Goal: Navigation & Orientation: Find specific page/section

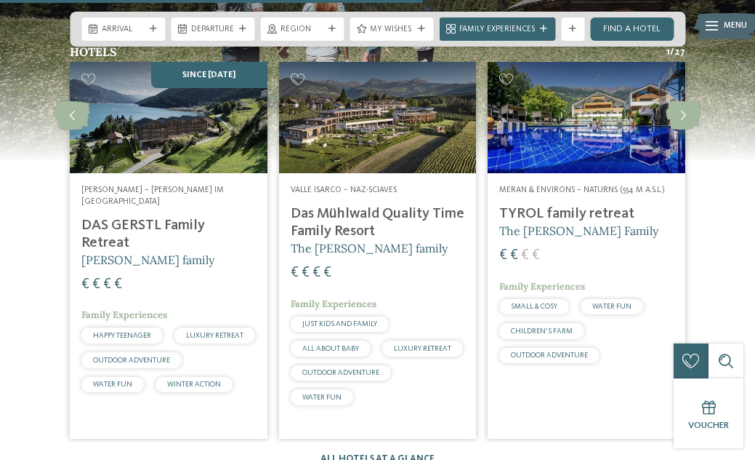
scroll to position [2843, 0]
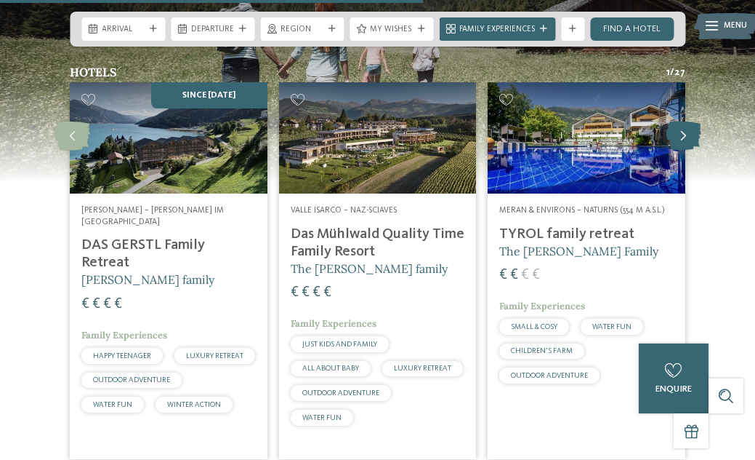
click at [692, 121] on icon at bounding box center [684, 135] width 36 height 29
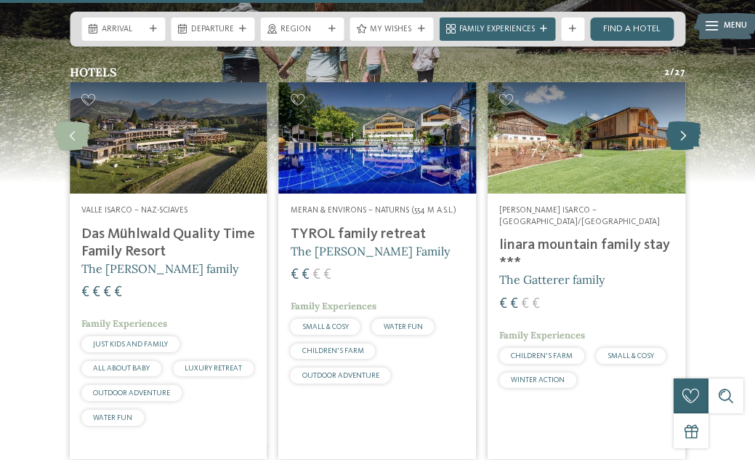
click at [692, 121] on icon at bounding box center [684, 135] width 36 height 29
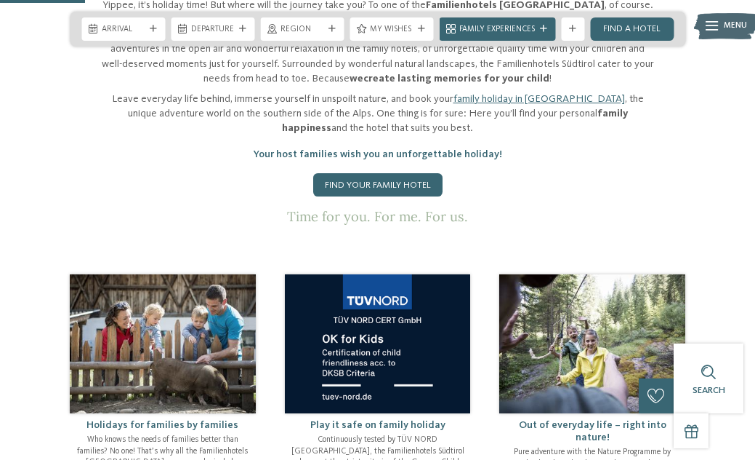
scroll to position [575, 0]
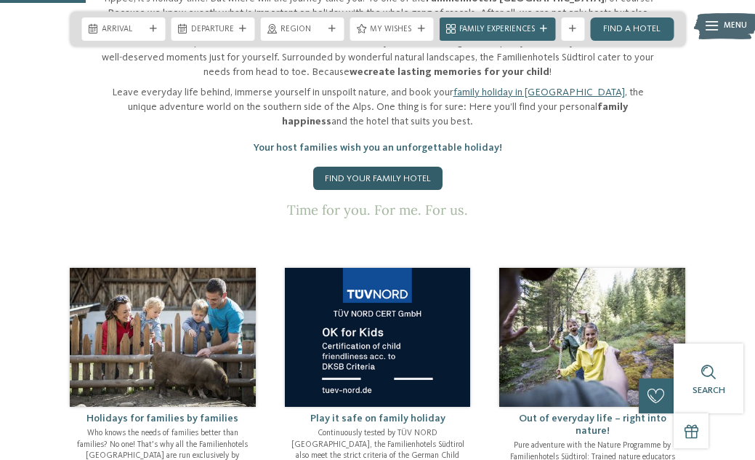
click at [357, 166] on link "Find your family hotel" at bounding box center [377, 177] width 129 height 23
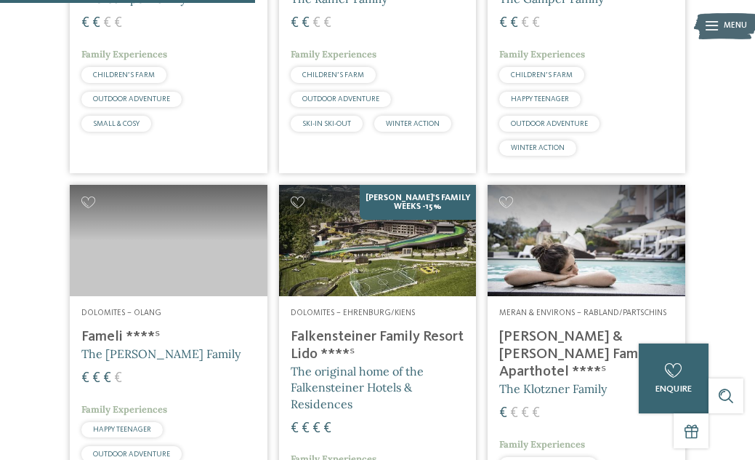
scroll to position [1312, 0]
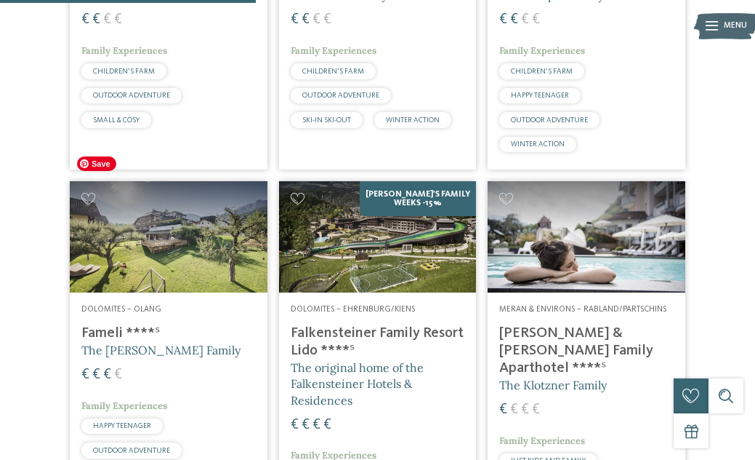
click at [191, 222] on img at bounding box center [169, 236] width 198 height 111
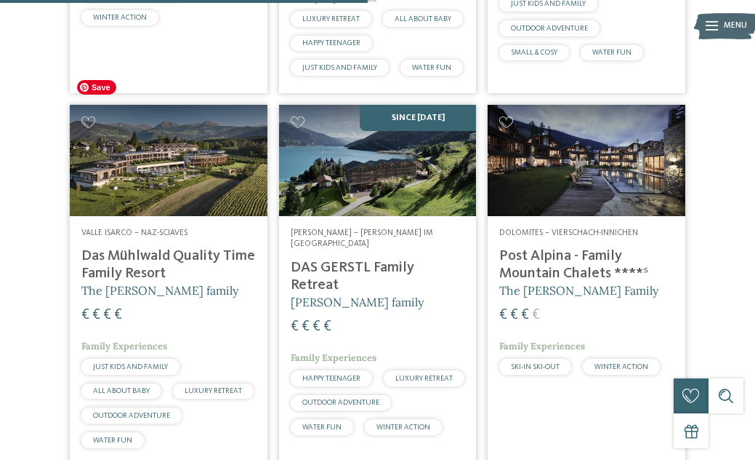
scroll to position [1885, 0]
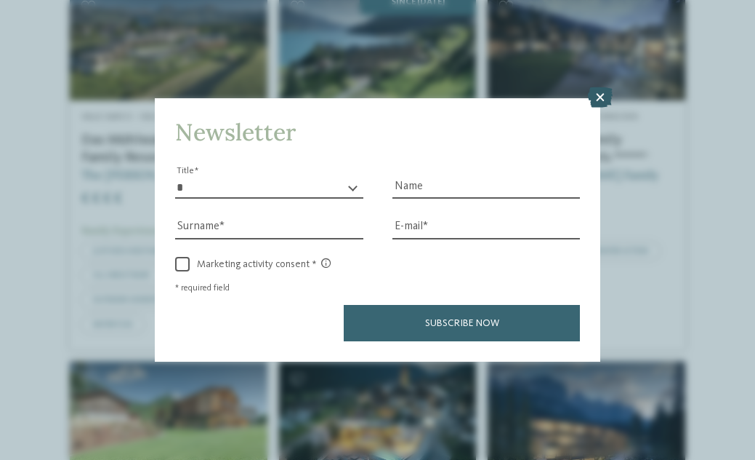
click at [604, 97] on icon at bounding box center [600, 97] width 25 height 20
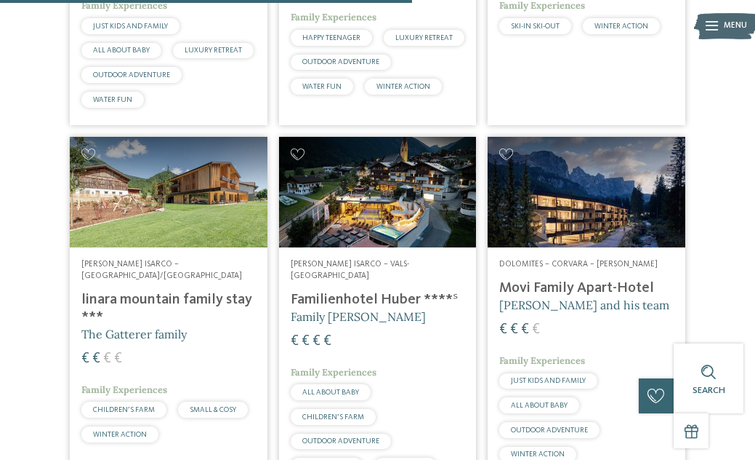
scroll to position [2112, 0]
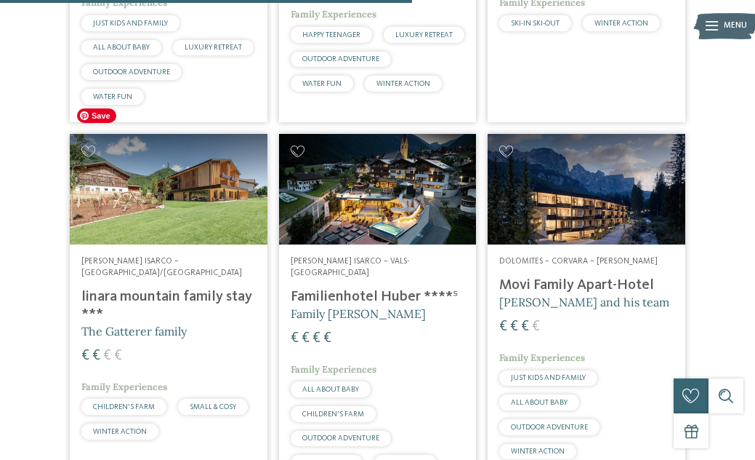
click at [170, 140] on img at bounding box center [169, 189] width 198 height 111
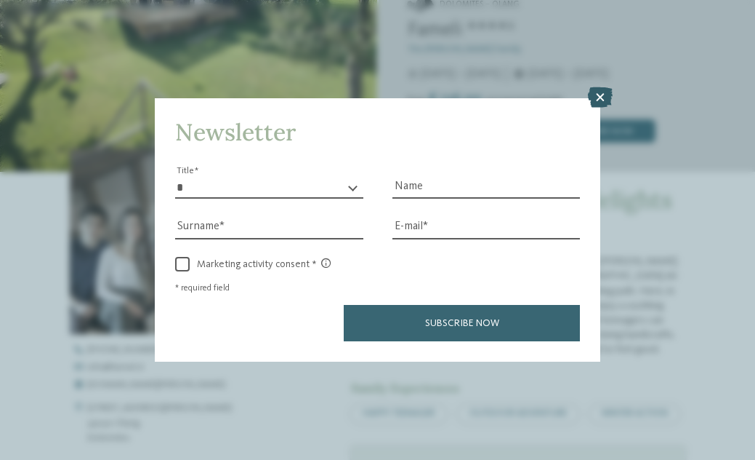
click at [609, 92] on icon at bounding box center [600, 97] width 25 height 20
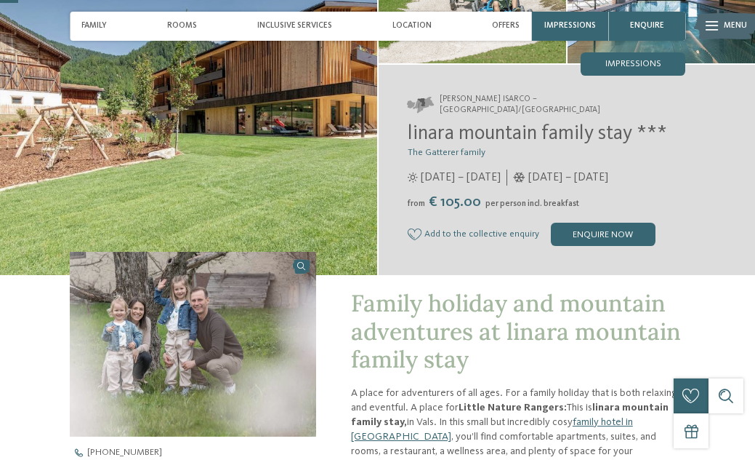
scroll to position [84, 0]
